Goal: Task Accomplishment & Management: Use online tool/utility

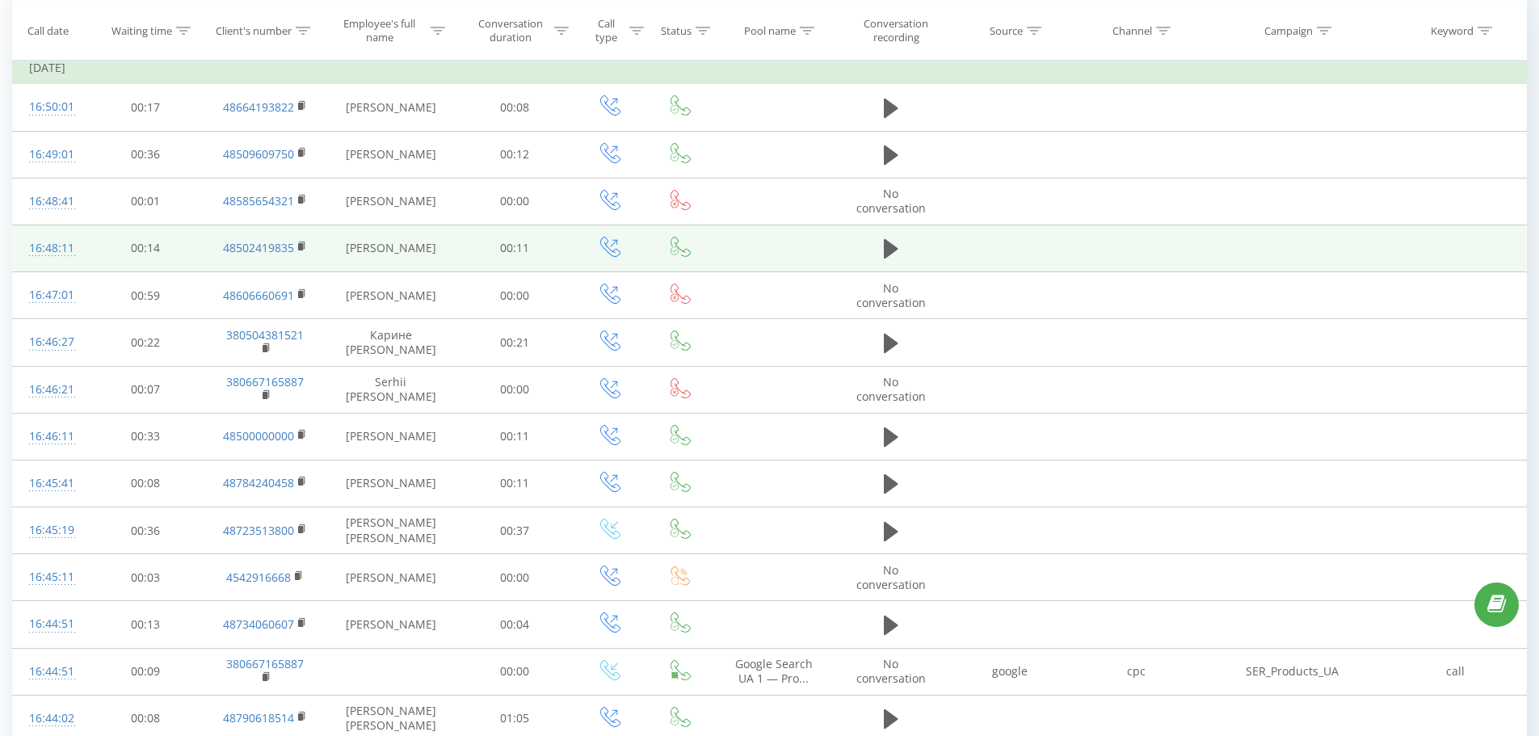
scroll to position [162, 0]
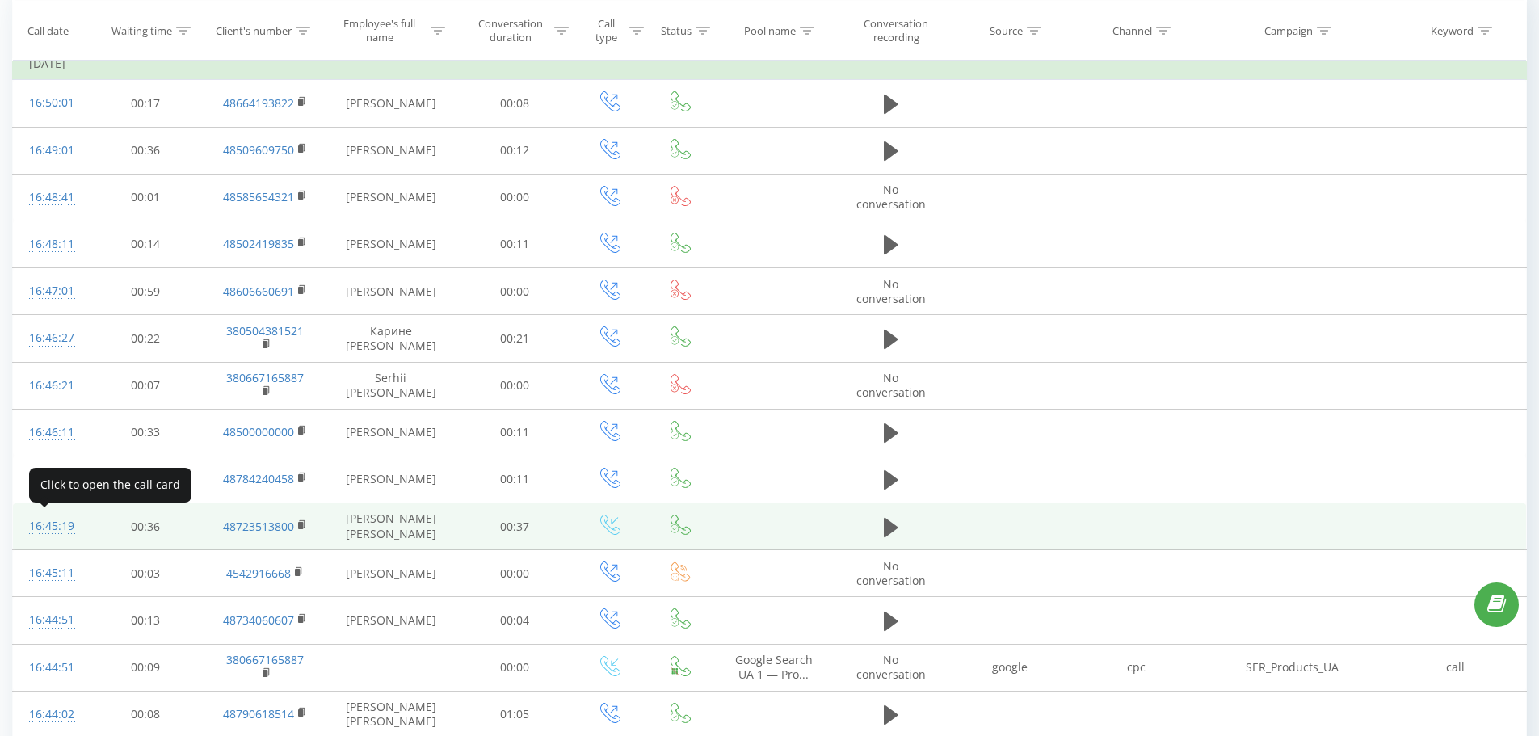
click at [50, 523] on div "16:45:19" at bounding box center [50, 527] width 42 height 32
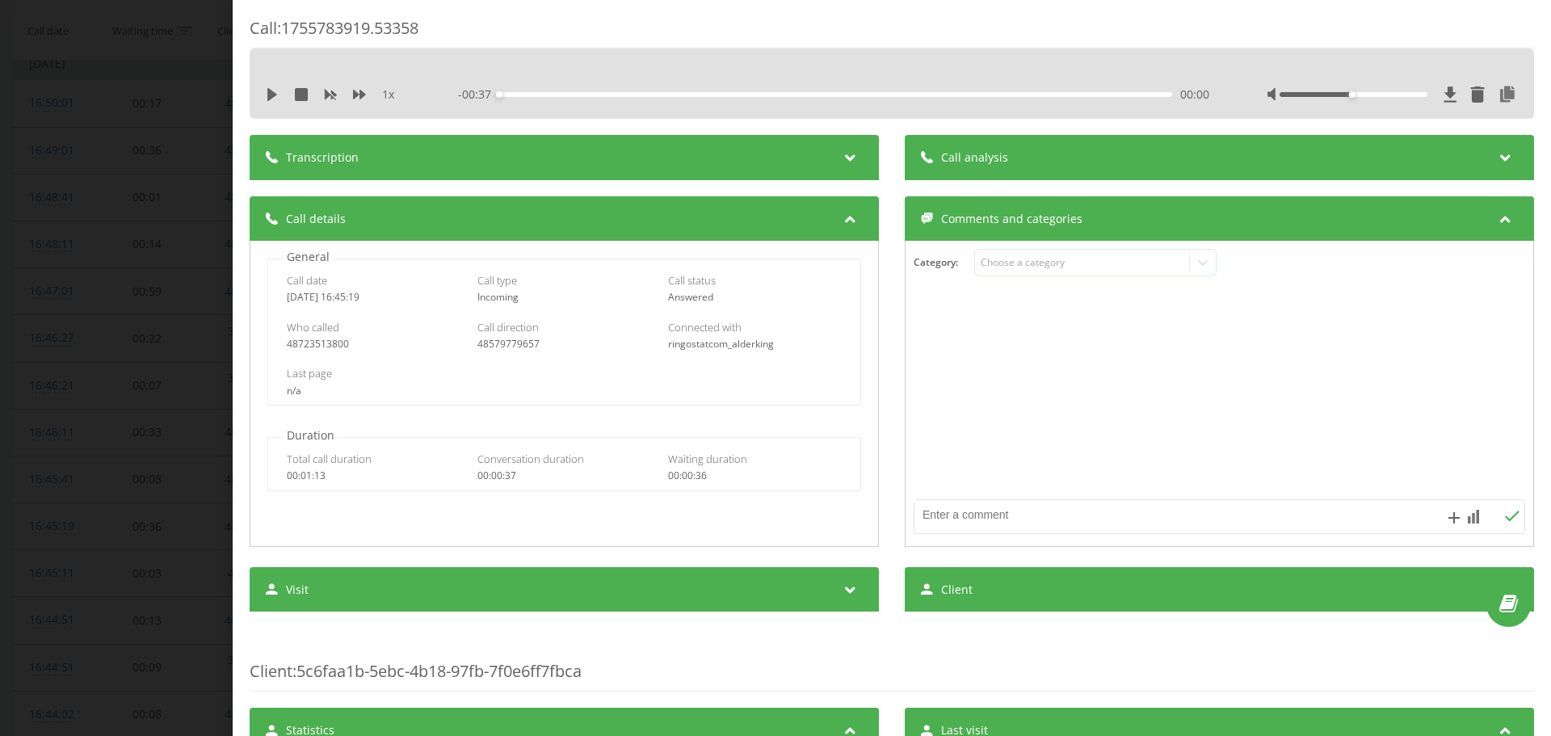
click at [176, 69] on div "Call : 1755783919.53358 1 x - 00:37 00:00 00:00 Transcription For AI analysis o…" at bounding box center [775, 368] width 1551 height 736
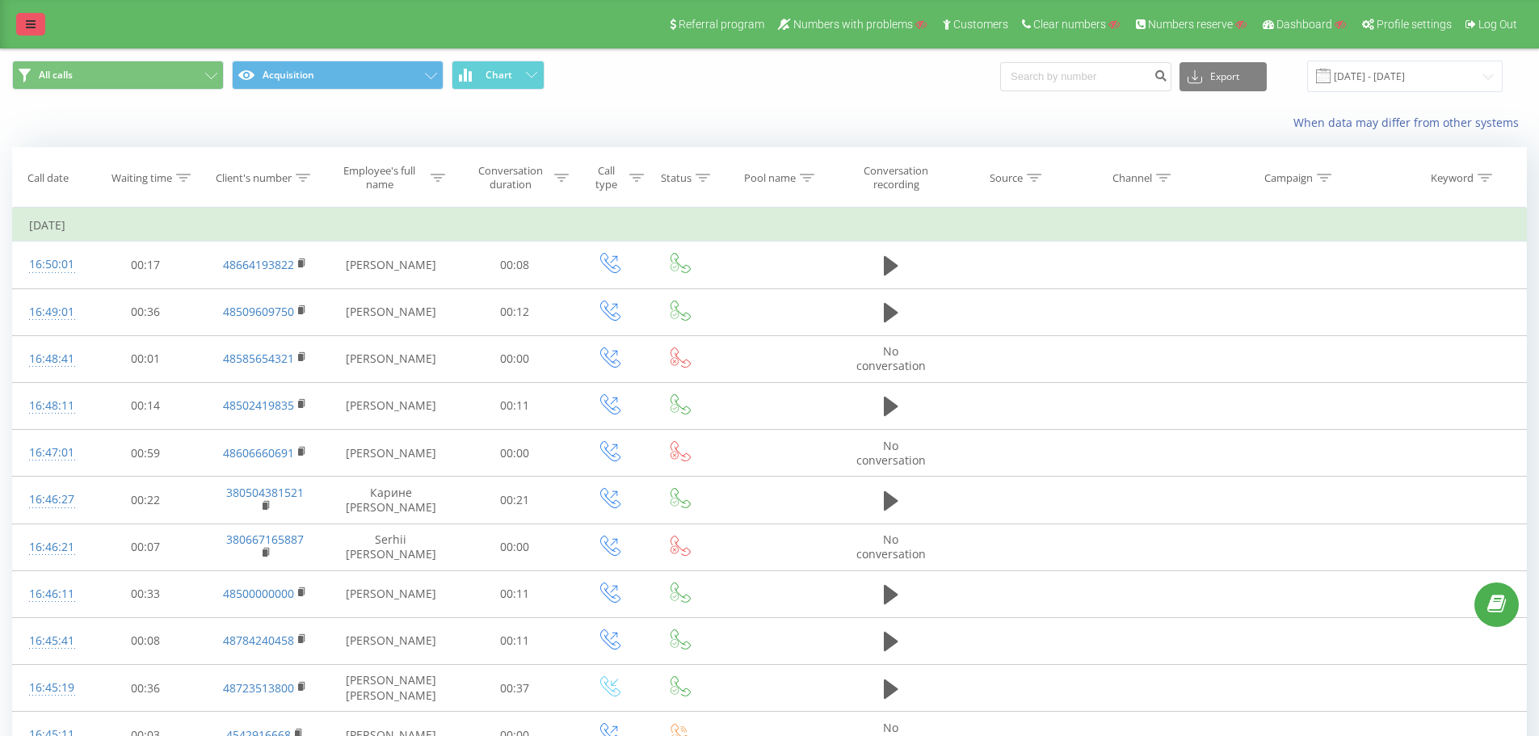
click at [19, 22] on link at bounding box center [30, 24] width 29 height 23
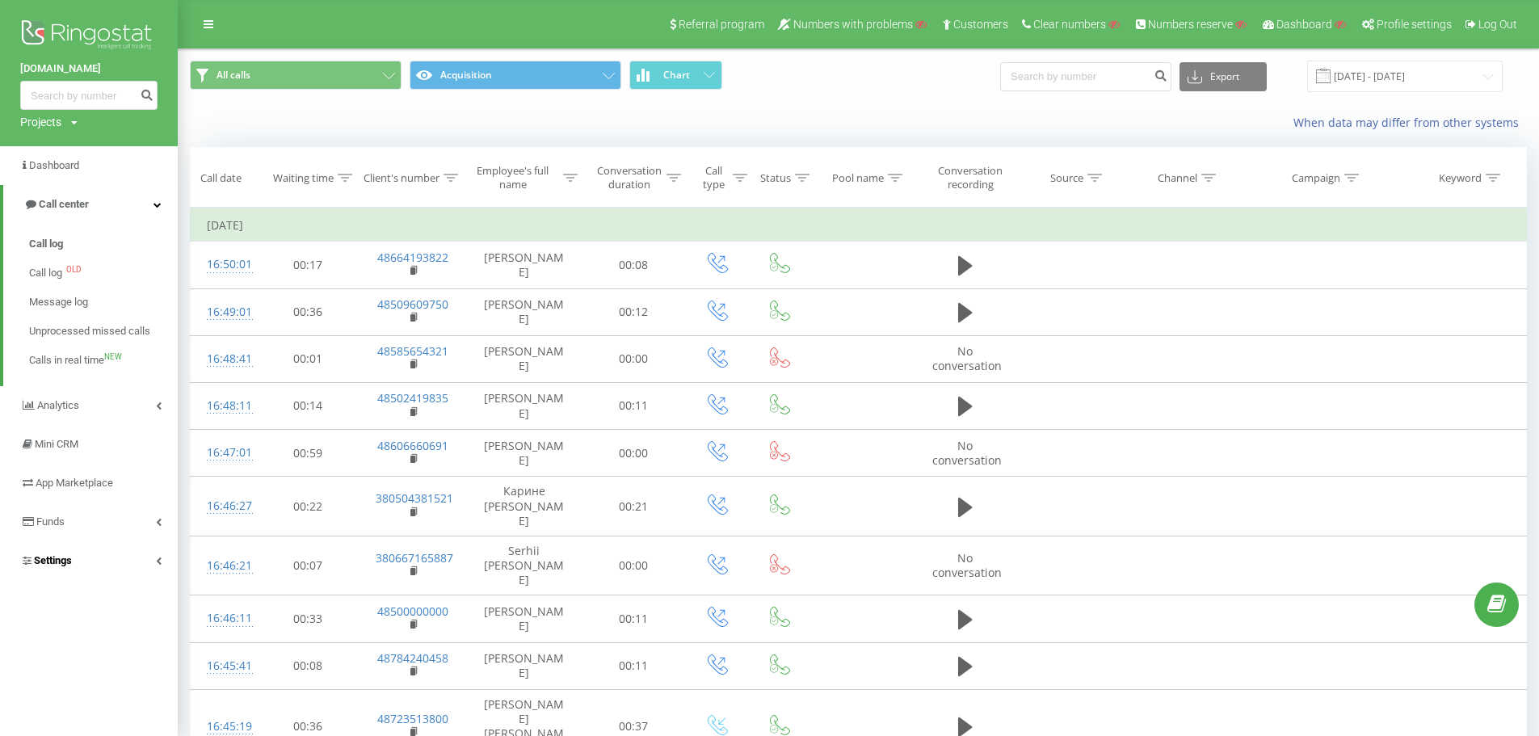
click at [65, 573] on link "Settings" at bounding box center [89, 560] width 178 height 39
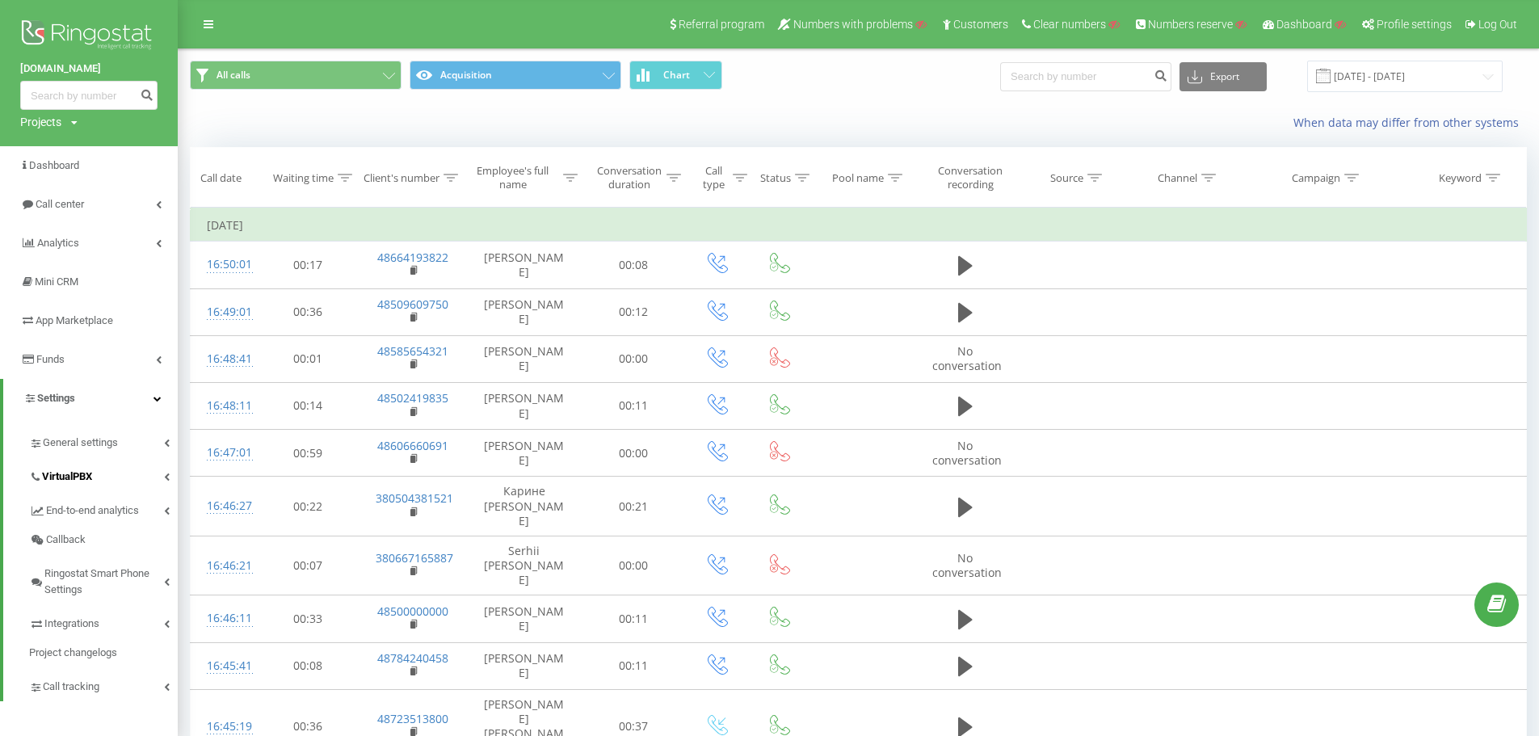
click at [65, 472] on span "VirtualPBX" at bounding box center [67, 477] width 50 height 16
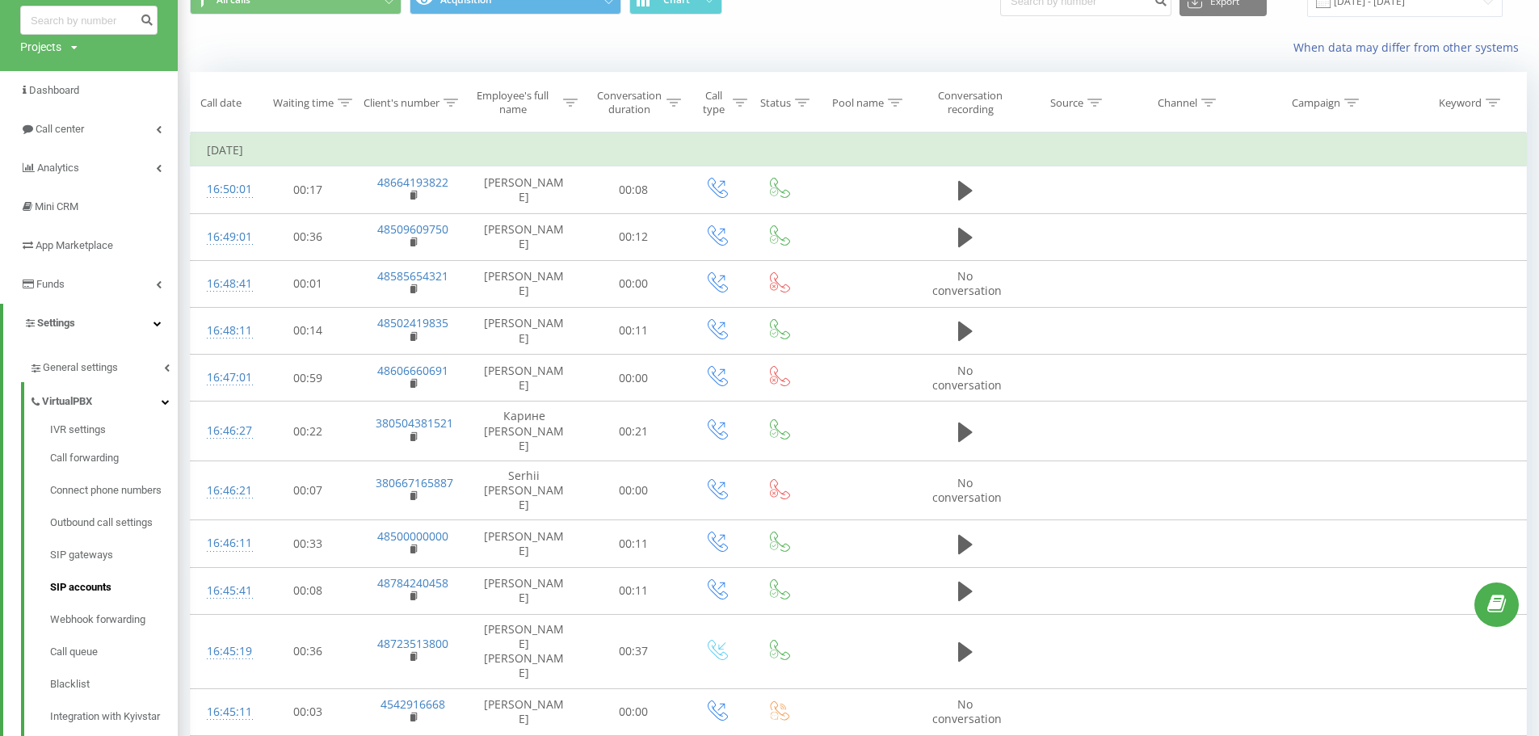
scroll to position [81, 0]
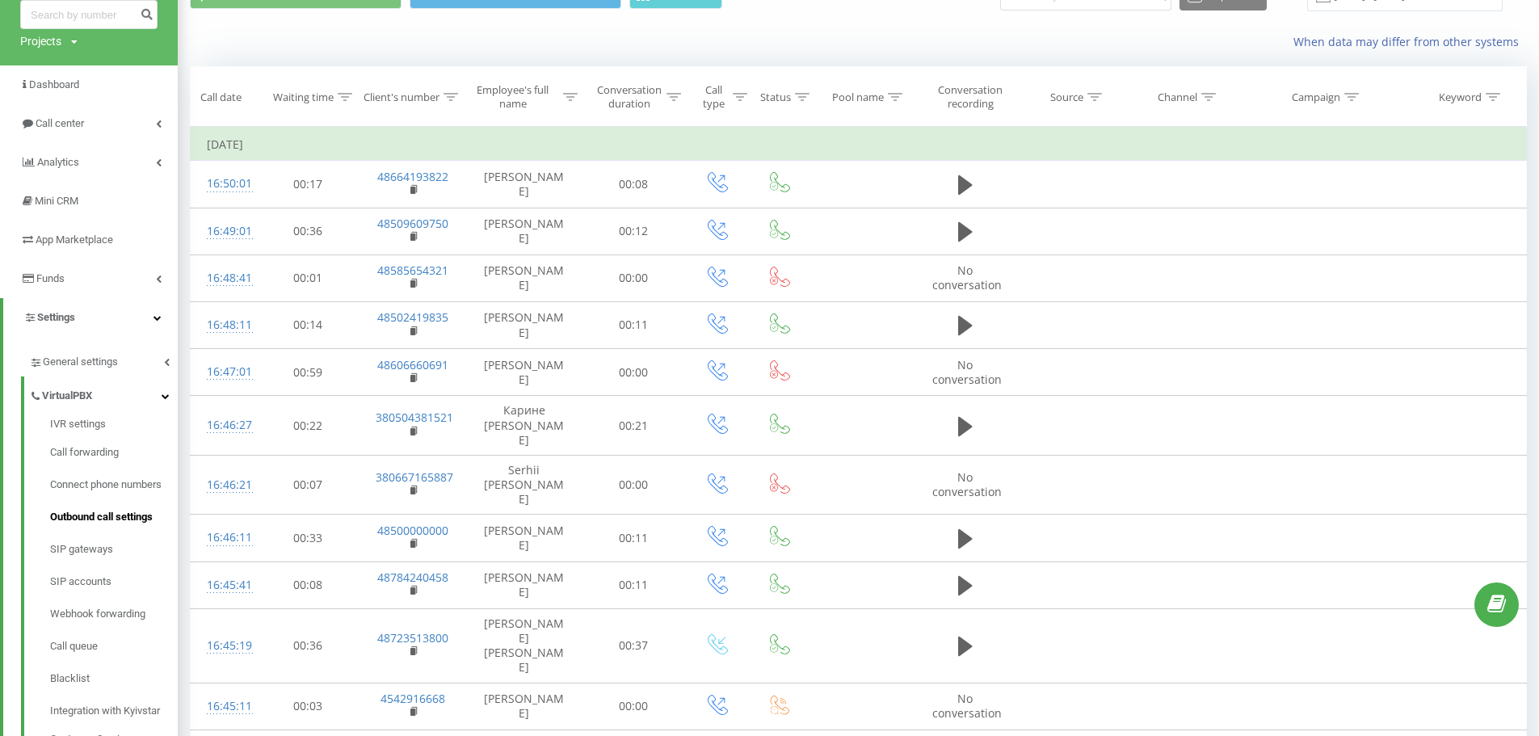
drag, startPoint x: 110, startPoint y: 524, endPoint x: 381, endPoint y: 369, distance: 311.9
drag, startPoint x: 94, startPoint y: 491, endPoint x: 135, endPoint y: 472, distance: 45.5
